Goal: Transaction & Acquisition: Book appointment/travel/reservation

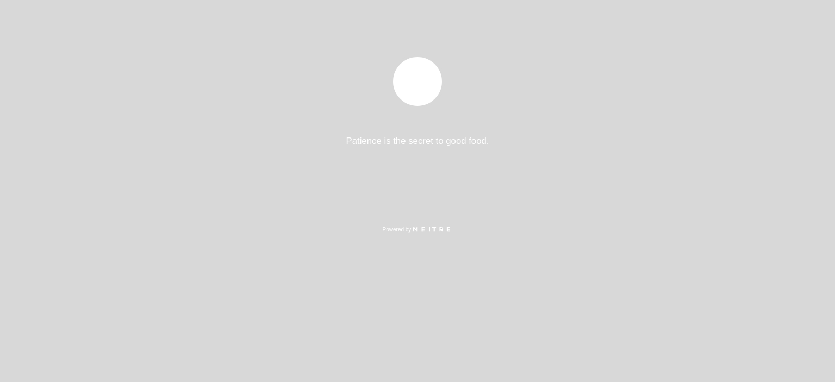
select select "es"
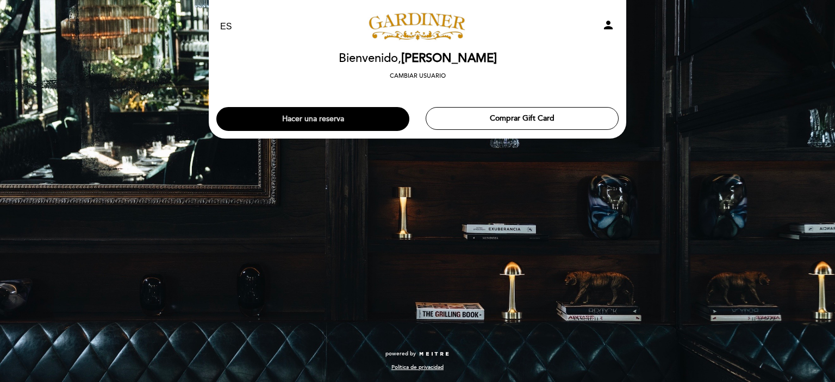
click at [329, 123] on button "Hacer una reserva" at bounding box center [312, 119] width 193 height 24
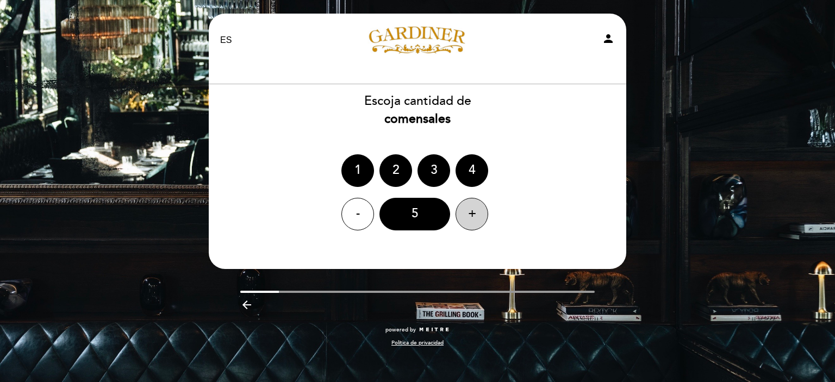
click at [476, 220] on div "+" at bounding box center [472, 214] width 33 height 33
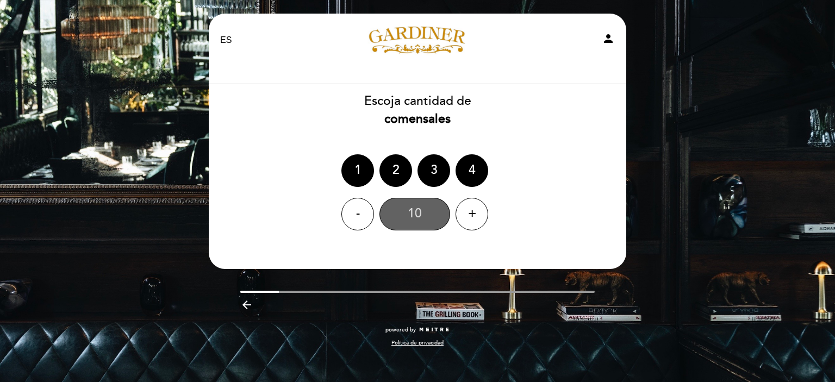
click at [407, 221] on div "10" at bounding box center [415, 214] width 71 height 33
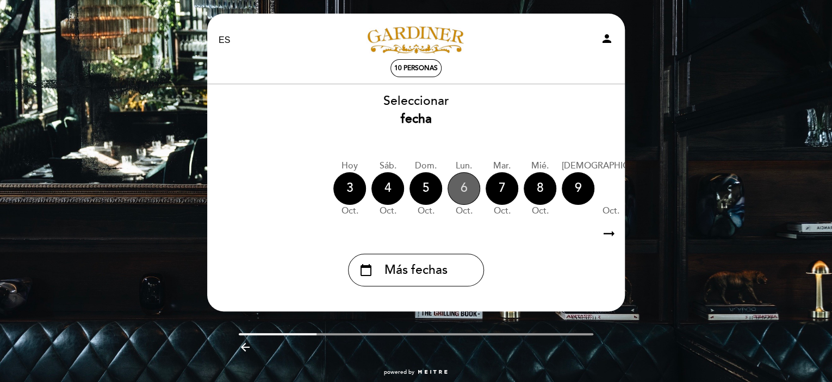
click at [468, 188] on div "6" at bounding box center [464, 188] width 33 height 33
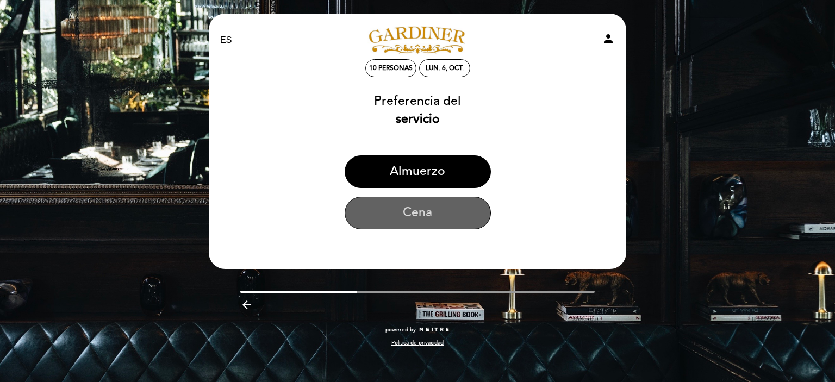
click at [416, 213] on button "Cena" at bounding box center [418, 213] width 146 height 33
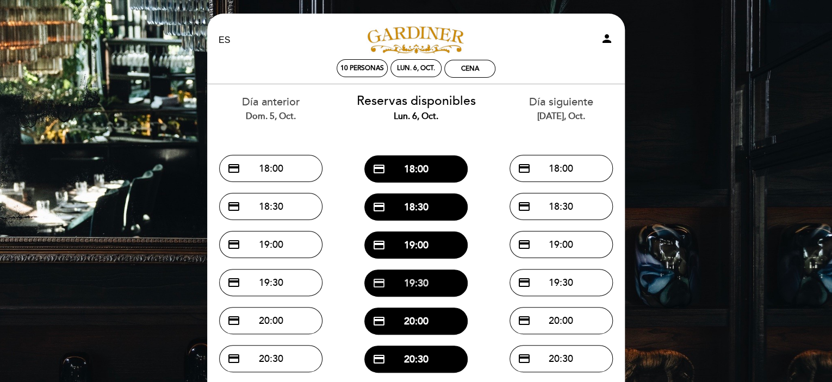
click at [405, 281] on button "credit_card 19:30" at bounding box center [415, 283] width 103 height 27
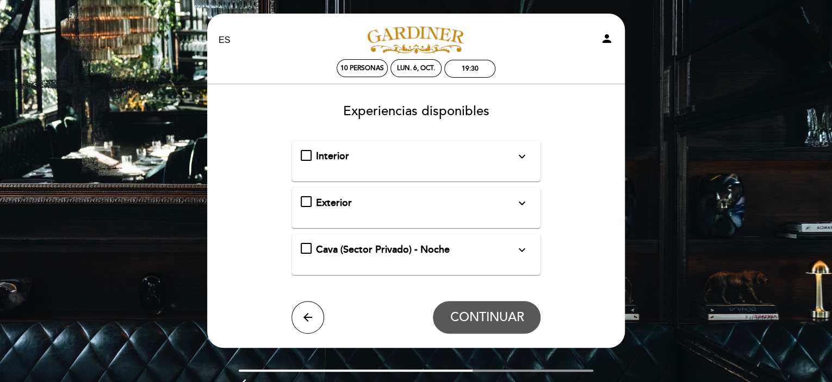
click at [302, 153] on div "Interior expand_more Solo mesas disponibles en el interior de salón" at bounding box center [416, 157] width 231 height 14
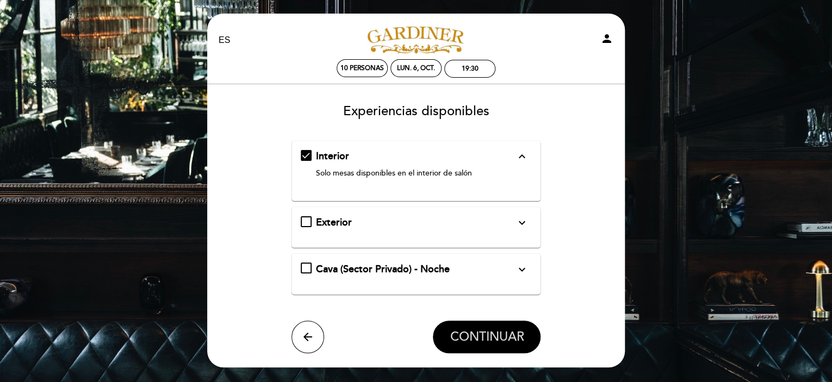
click at [494, 347] on button "CONTINUAR" at bounding box center [487, 337] width 108 height 33
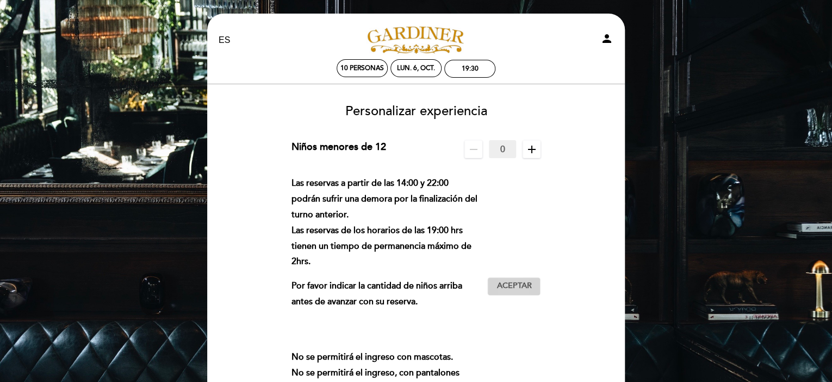
click at [525, 284] on span "Aceptar" at bounding box center [514, 286] width 35 height 11
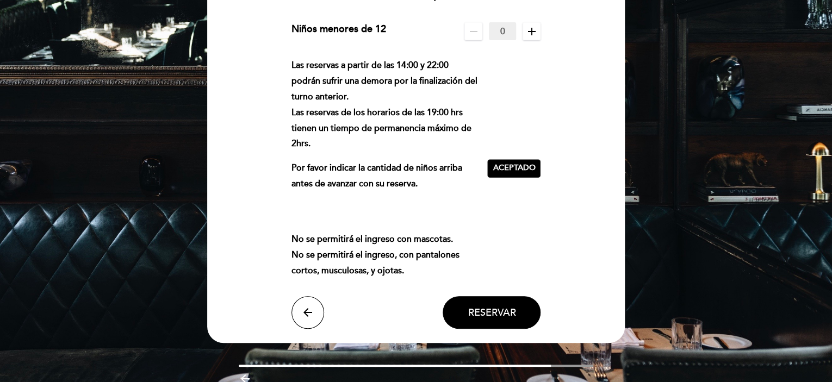
scroll to position [168, 0]
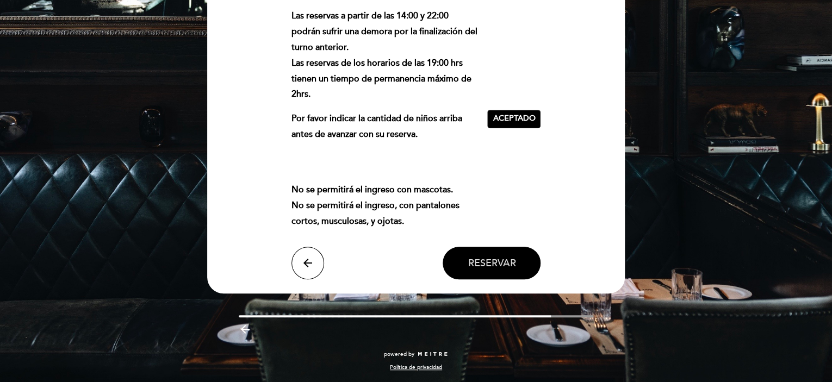
click at [493, 264] on span "Reservar" at bounding box center [492, 263] width 48 height 12
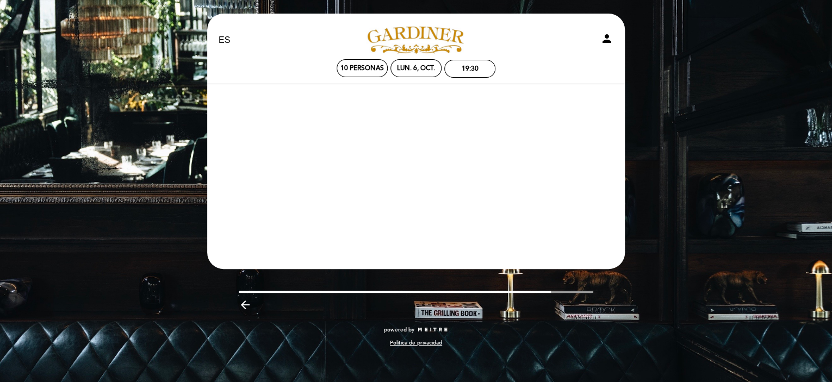
scroll to position [0, 0]
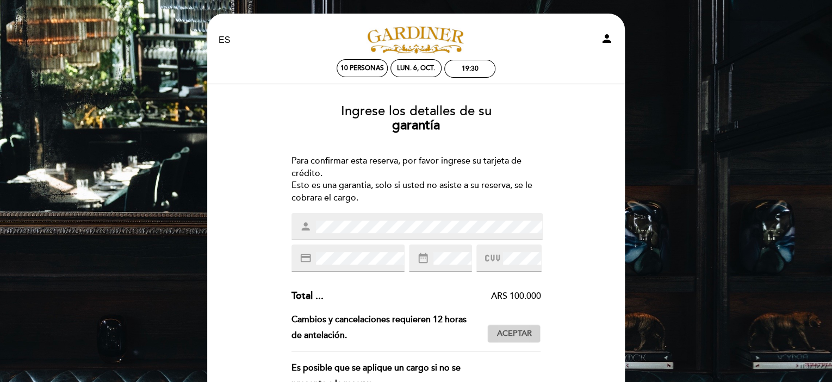
click at [515, 333] on span "Aceptar" at bounding box center [514, 334] width 35 height 11
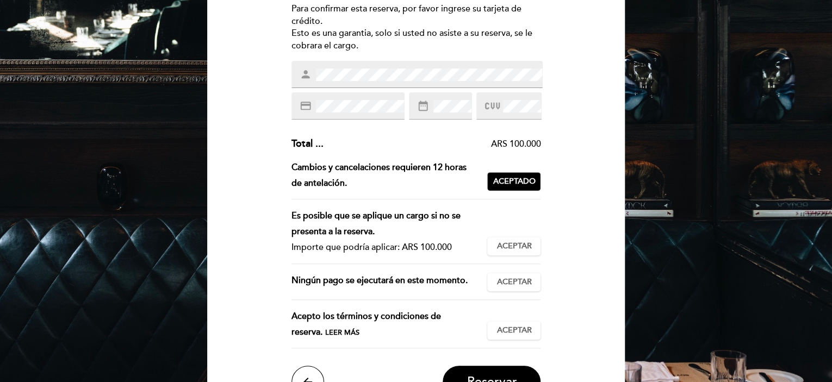
scroll to position [271, 0]
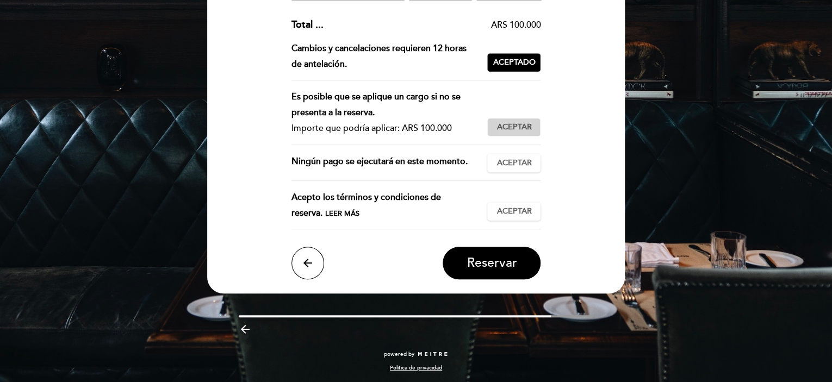
click at [523, 130] on span "Aceptar" at bounding box center [514, 127] width 35 height 11
click at [518, 163] on span "Aceptar" at bounding box center [514, 163] width 35 height 11
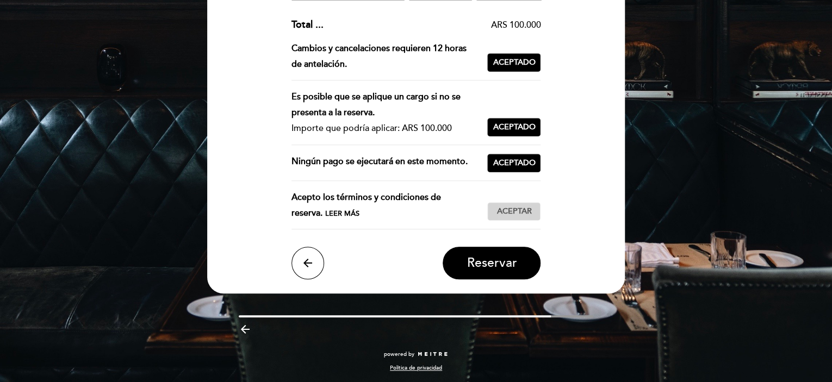
click at [502, 208] on span "Aceptar" at bounding box center [514, 211] width 35 height 11
click at [508, 256] on span "Reservar" at bounding box center [492, 263] width 50 height 15
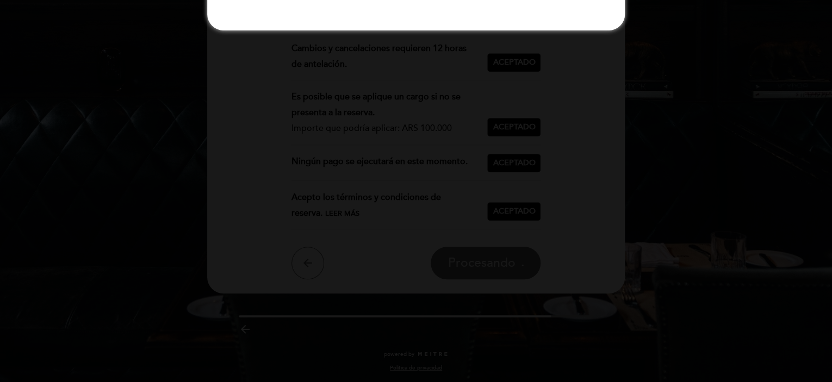
scroll to position [0, 0]
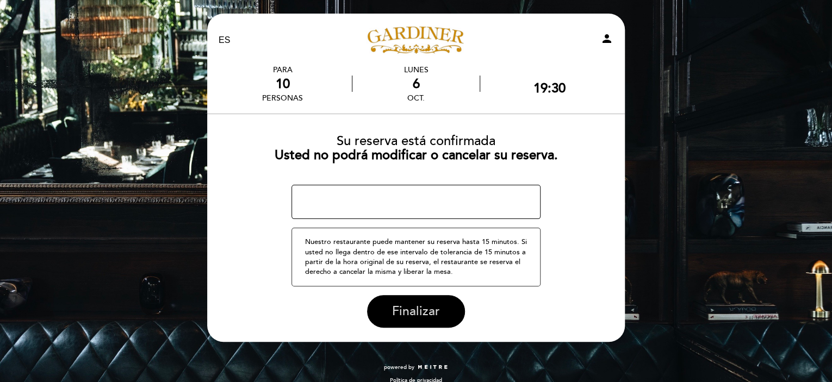
click at [431, 308] on span "Finalizar" at bounding box center [416, 311] width 48 height 15
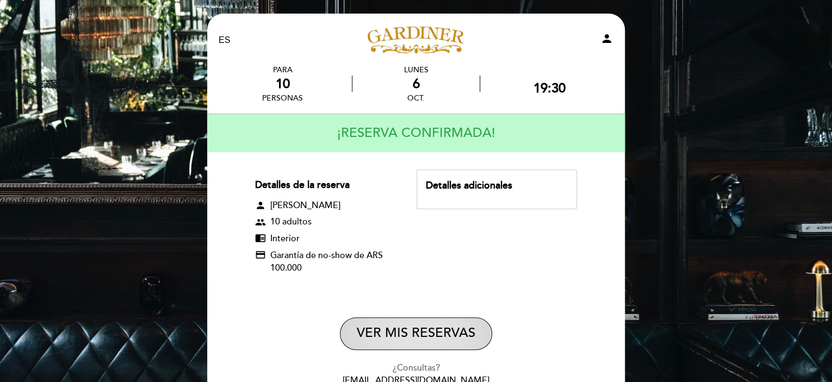
click at [418, 340] on button "VER MIS RESERVAS" at bounding box center [416, 334] width 152 height 33
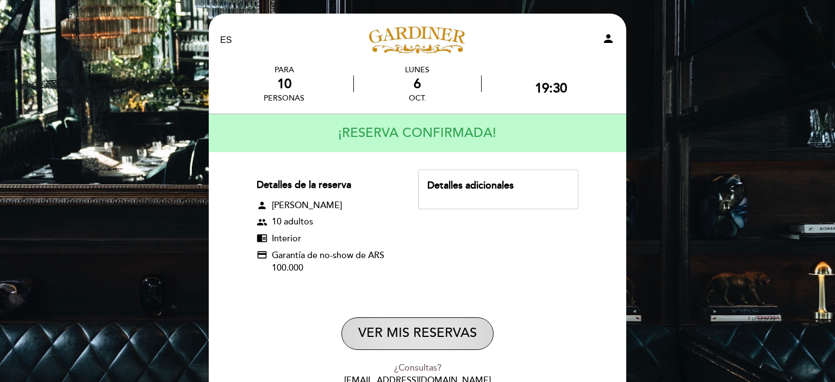
select select "es"
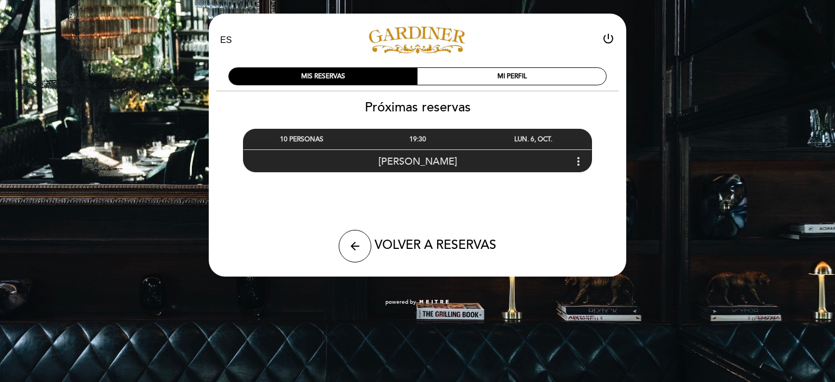
click at [426, 152] on div "[PERSON_NAME] more_vert" at bounding box center [418, 161] width 348 height 23
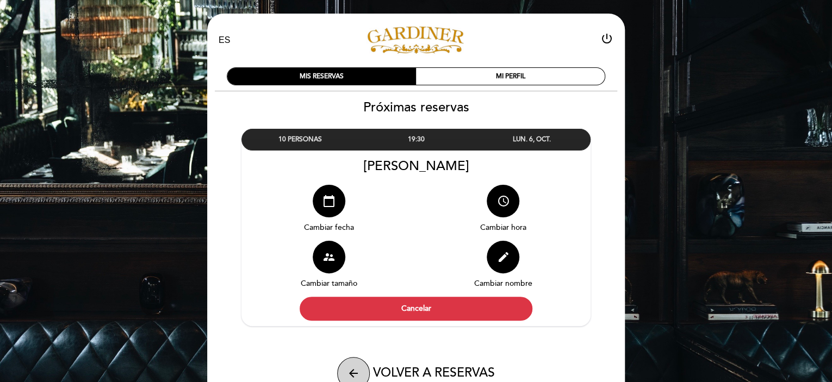
click at [357, 374] on icon "arrow_back" at bounding box center [353, 373] width 13 height 13
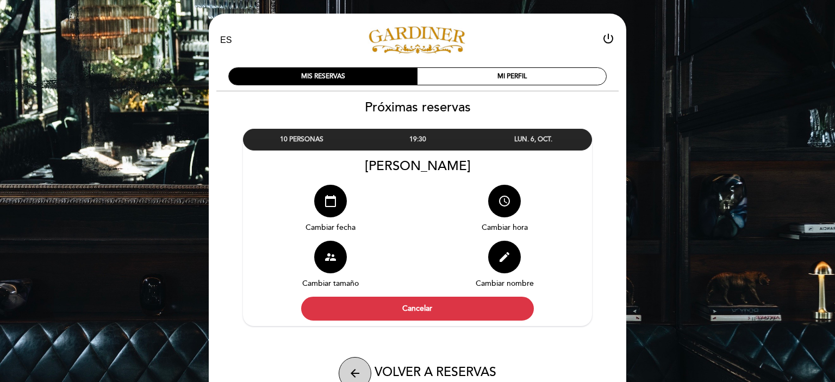
select select "es"
